Goal: Task Accomplishment & Management: Use online tool/utility

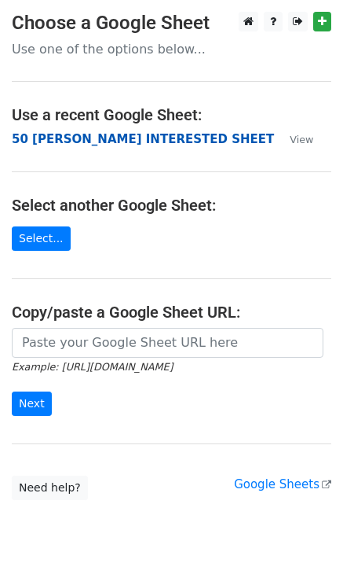
click at [81, 137] on strong "50 [PERSON_NAME] INTERESTED SHEET" at bounding box center [143, 139] width 262 height 14
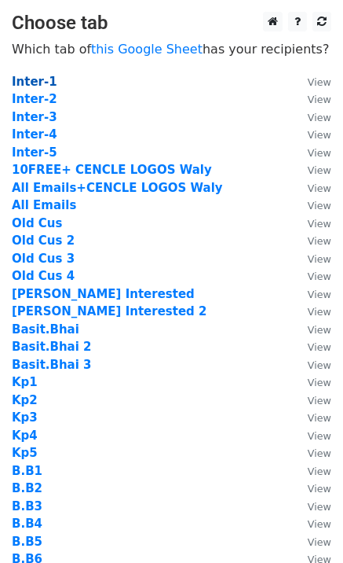
click at [42, 83] on strong "Inter-1" at bounding box center [35, 82] width 46 height 14
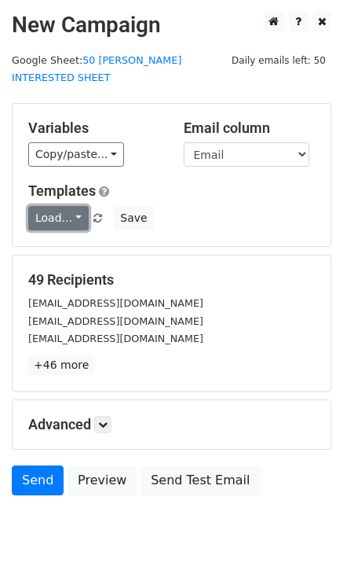
click at [59, 206] on link "Load..." at bounding box center [58, 218] width 61 height 24
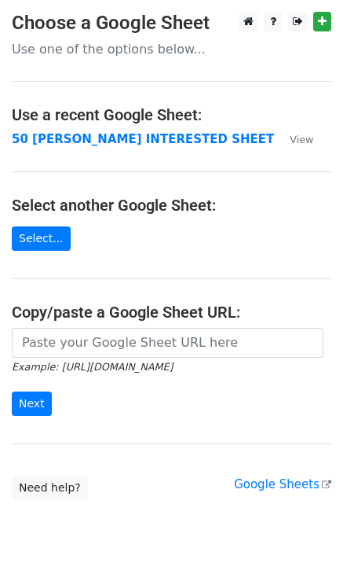
click at [46, 147] on td "50 [PERSON_NAME] INTERESTED SHEET" at bounding box center [143, 139] width 262 height 18
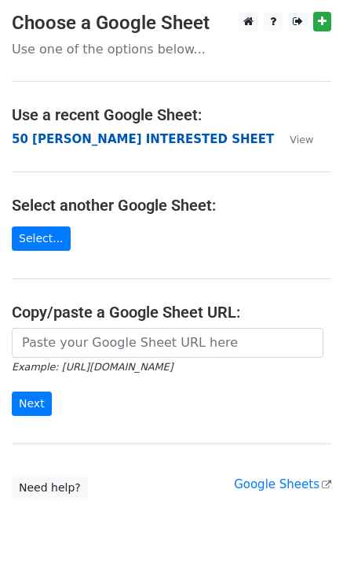
click at [48, 145] on strong "50 [PERSON_NAME] INTERESTED SHEET" at bounding box center [143, 139] width 262 height 14
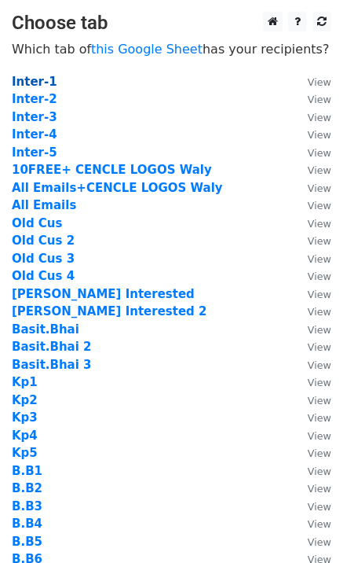
click at [39, 83] on strong "Inter-1" at bounding box center [35, 82] width 46 height 14
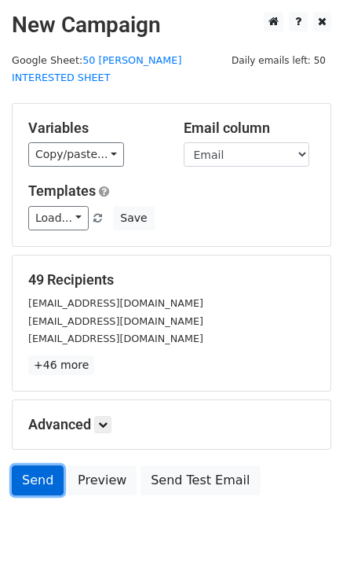
click at [31, 465] on link "Send" at bounding box center [38, 480] width 52 height 30
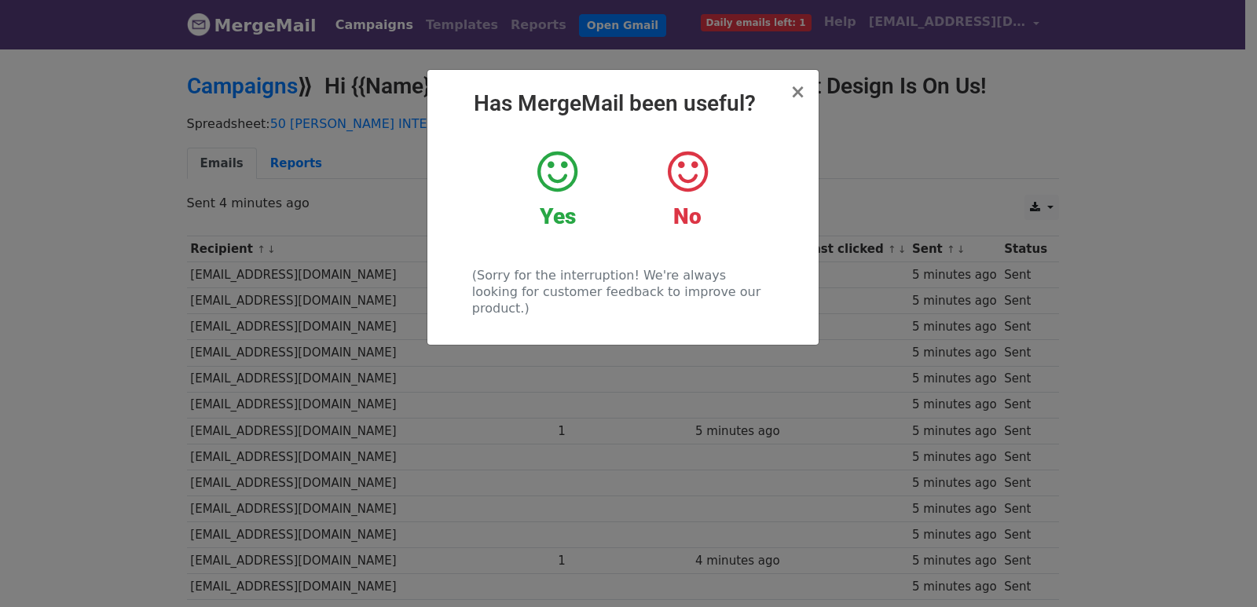
click at [468, 376] on div "× Has MergeMail been useful? Yes No (Sorry for the interruption! We're always l…" at bounding box center [628, 327] width 1257 height 560
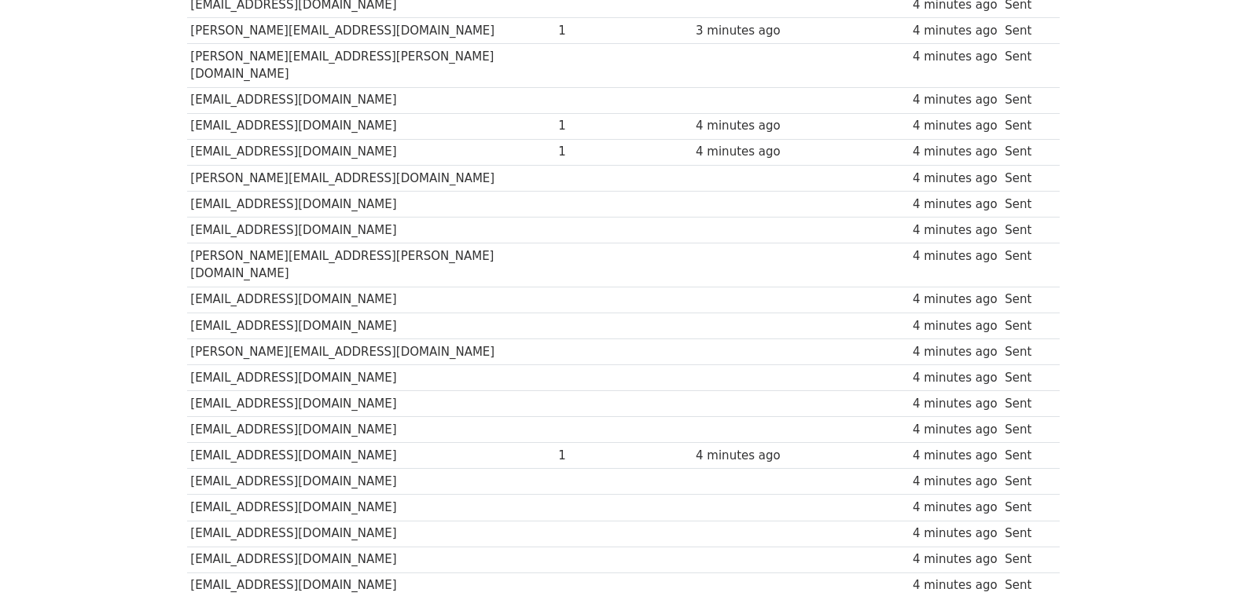
scroll to position [1068, 0]
